Goal: Task Accomplishment & Management: Use online tool/utility

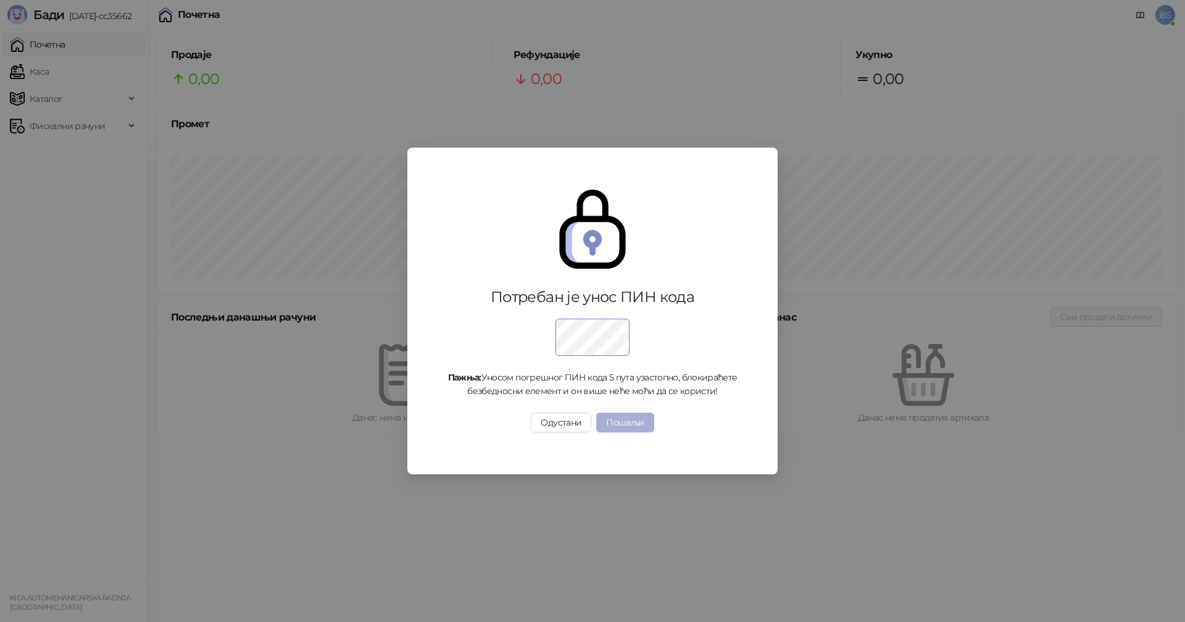
click at [620, 425] on button "Пошаљи" at bounding box center [624, 422] width 57 height 20
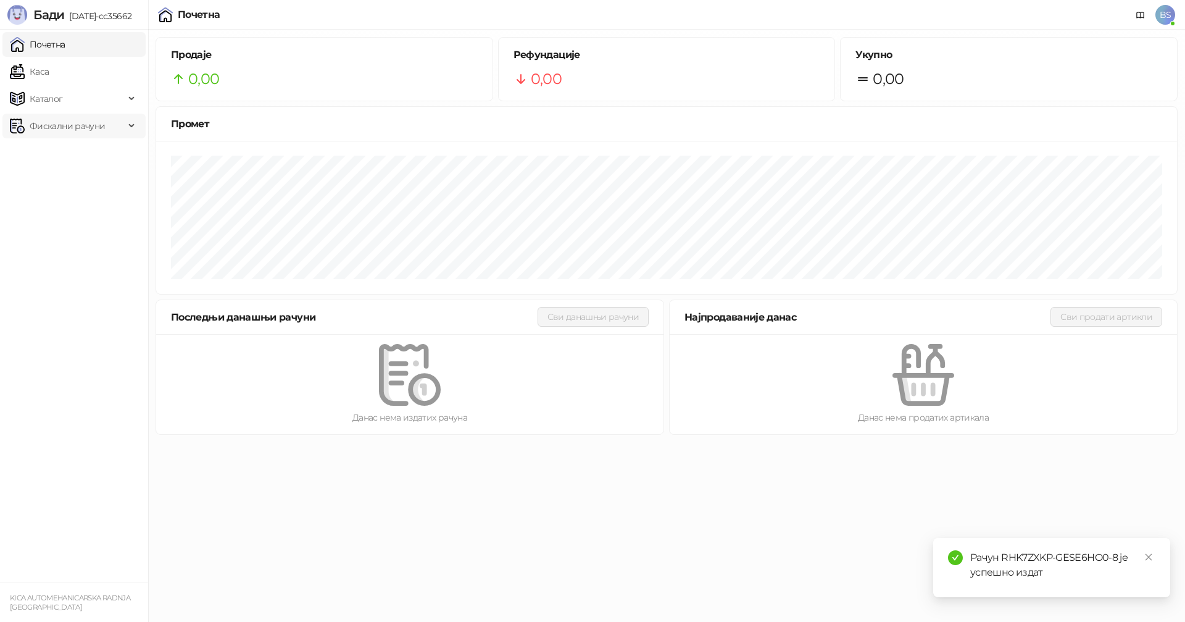
click at [54, 122] on span "Фискални рачуни" at bounding box center [67, 126] width 75 height 25
click at [59, 154] on link "Издати рачуни" at bounding box center [56, 153] width 83 height 25
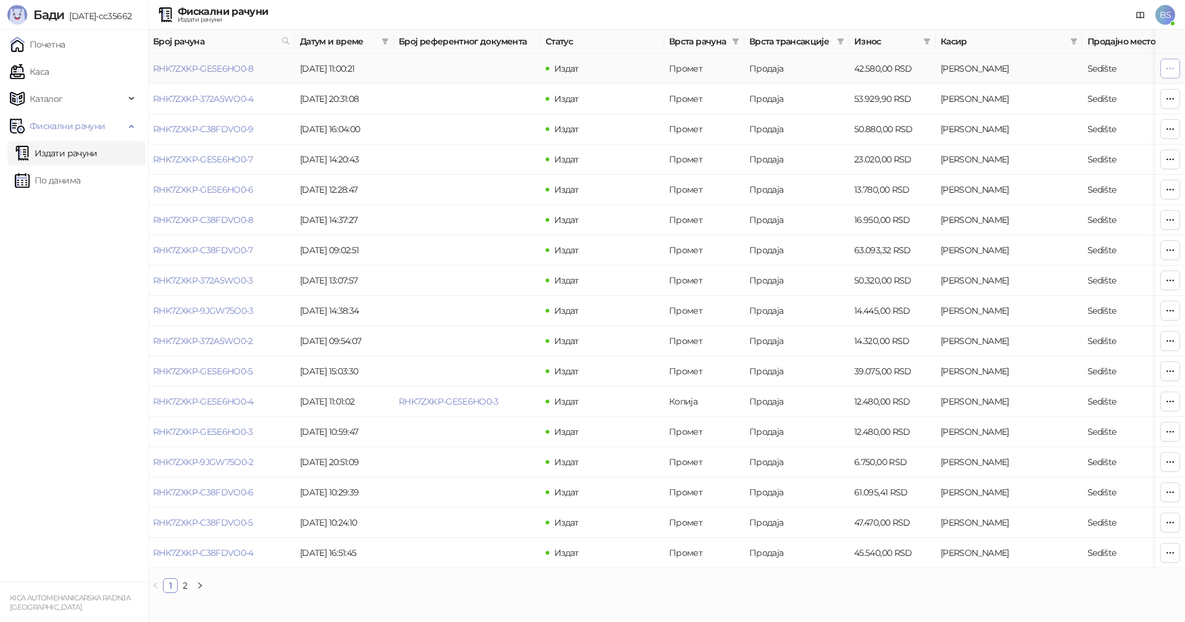
click at [1175, 67] on button "button" at bounding box center [1170, 69] width 20 height 20
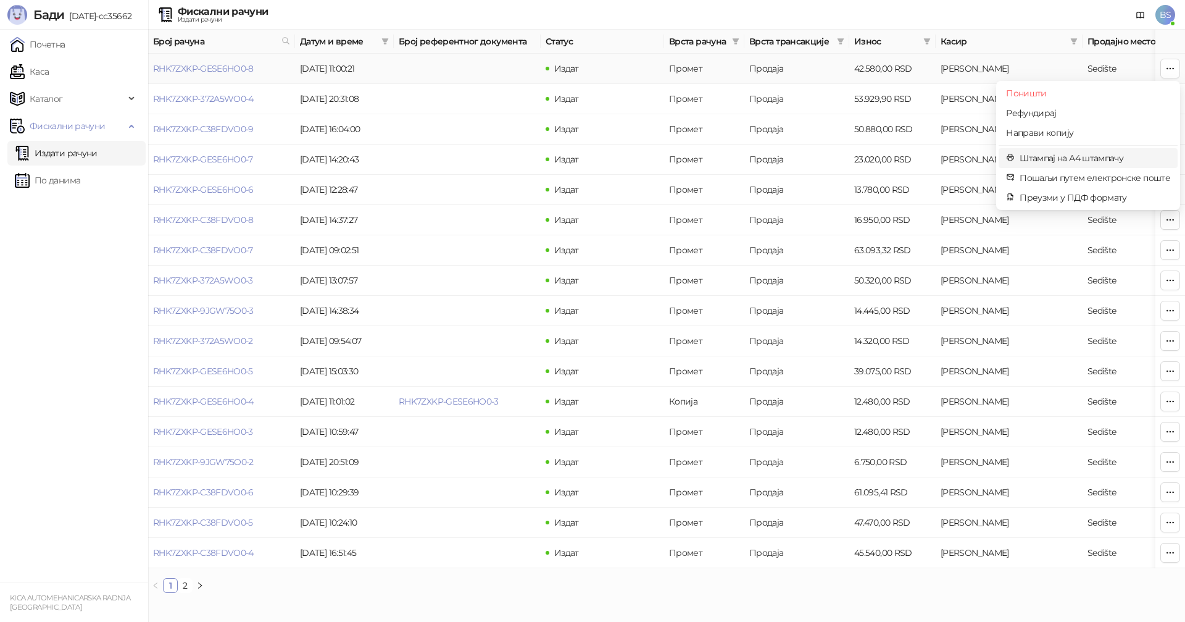
click at [1054, 156] on span "Штампај на А4 штампачу" at bounding box center [1095, 158] width 151 height 14
